Goal: Transaction & Acquisition: Purchase product/service

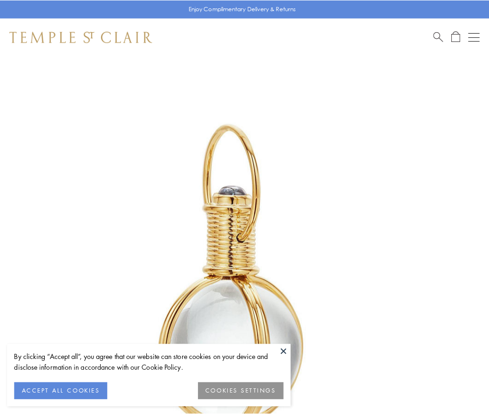
scroll to position [243, 0]
